Goal: Task Accomplishment & Management: Manage account settings

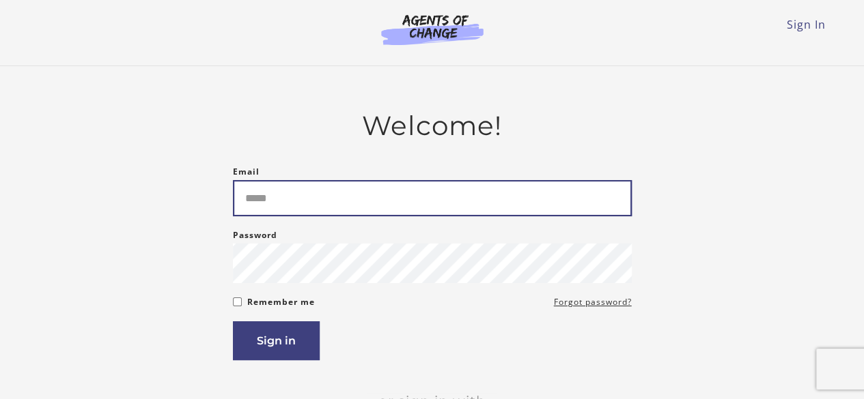
click at [284, 211] on input "Email" at bounding box center [432, 198] width 399 height 36
type input "**********"
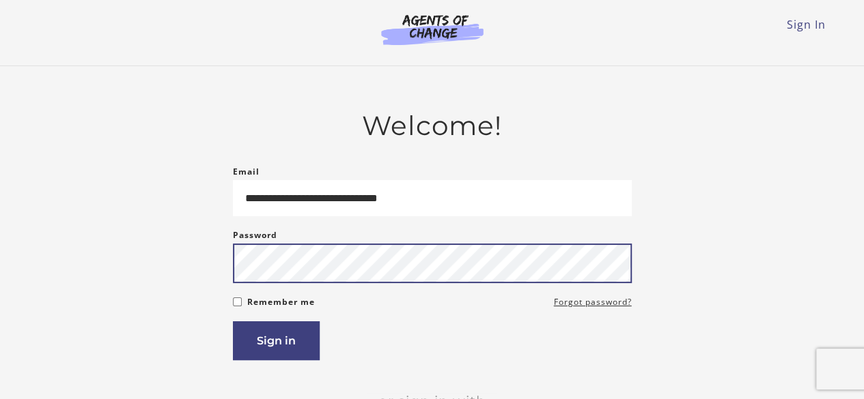
click at [233, 322] on button "Sign in" at bounding box center [276, 341] width 87 height 39
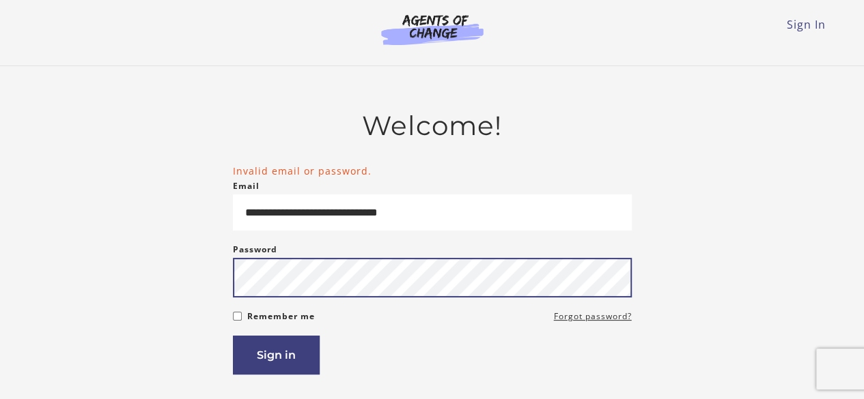
click at [233, 336] on button "Sign in" at bounding box center [276, 355] width 87 height 39
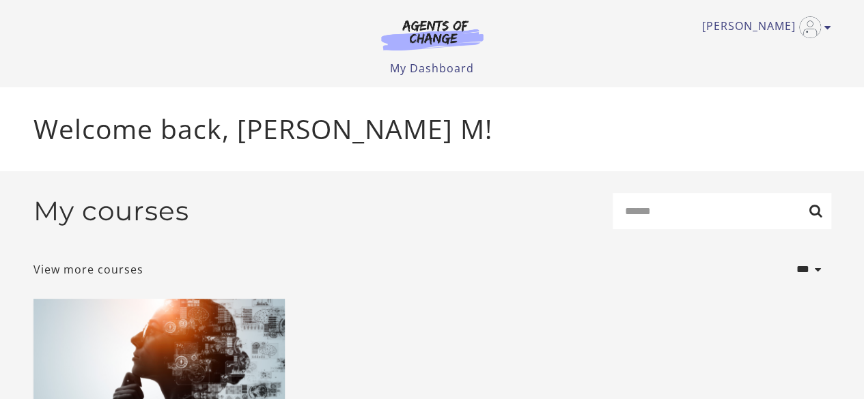
click at [430, 39] on img at bounding box center [432, 34] width 131 height 31
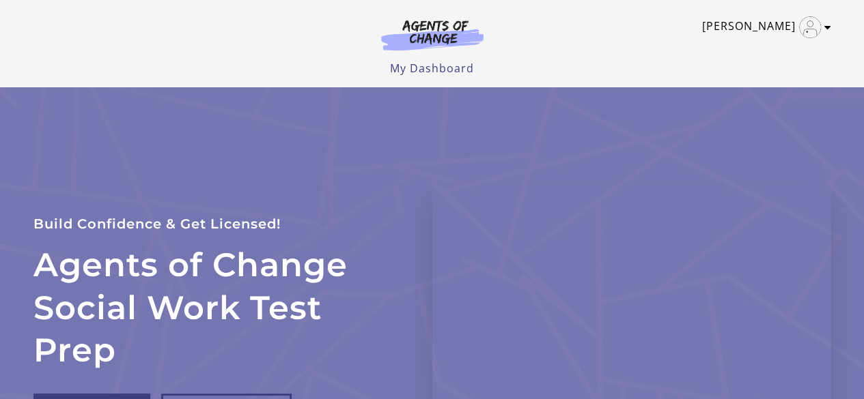
click at [799, 22] on img "Toggle menu" at bounding box center [810, 27] width 22 height 22
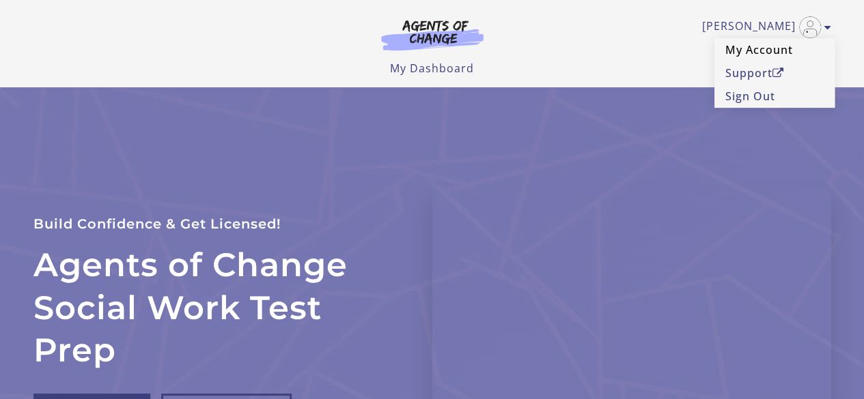
click at [745, 44] on link "My Account" at bounding box center [774, 49] width 120 height 23
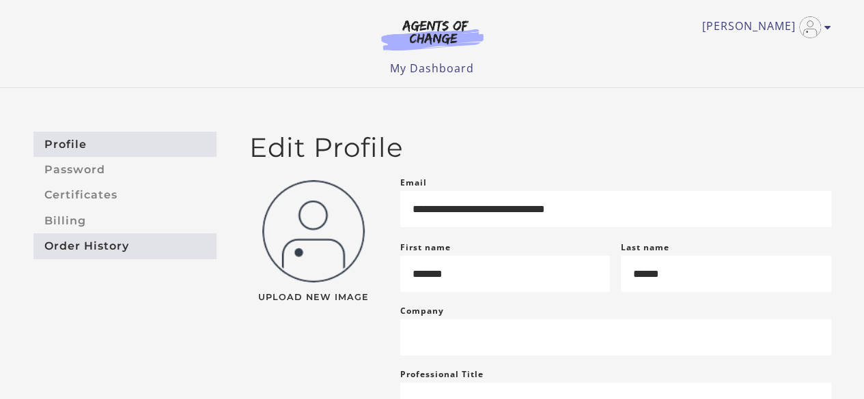
click at [90, 242] on link "Order History" at bounding box center [124, 245] width 183 height 25
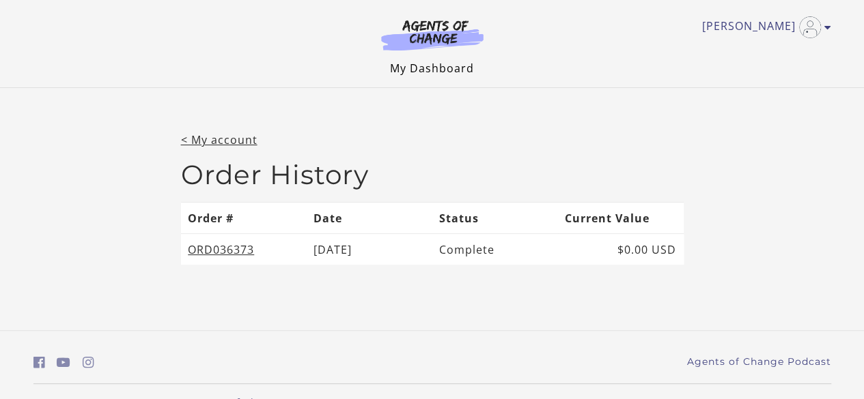
click at [435, 74] on link "My Dashboard" at bounding box center [432, 68] width 84 height 15
